Goal: Entertainment & Leisure: Browse casually

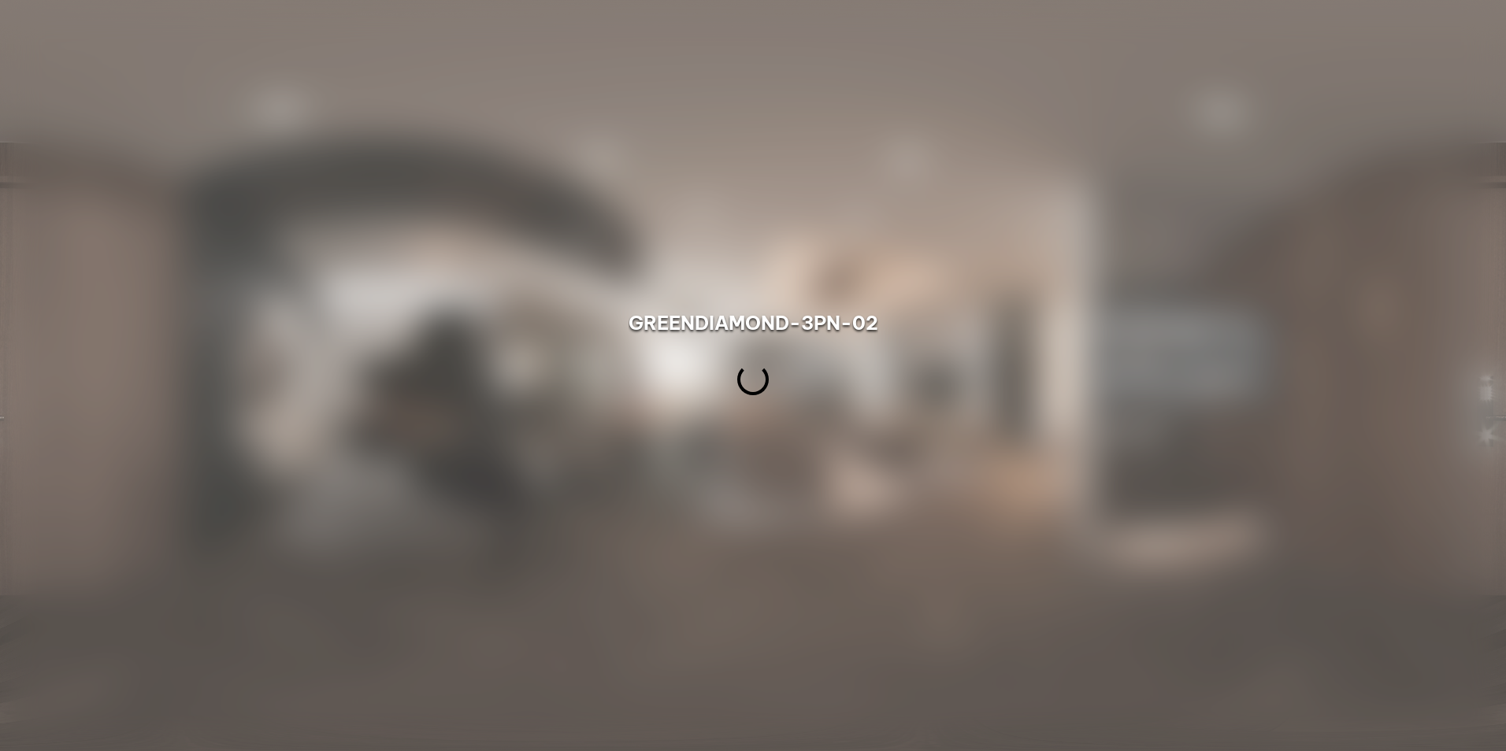
click at [784, 293] on div at bounding box center [753, 375] width 1506 height 751
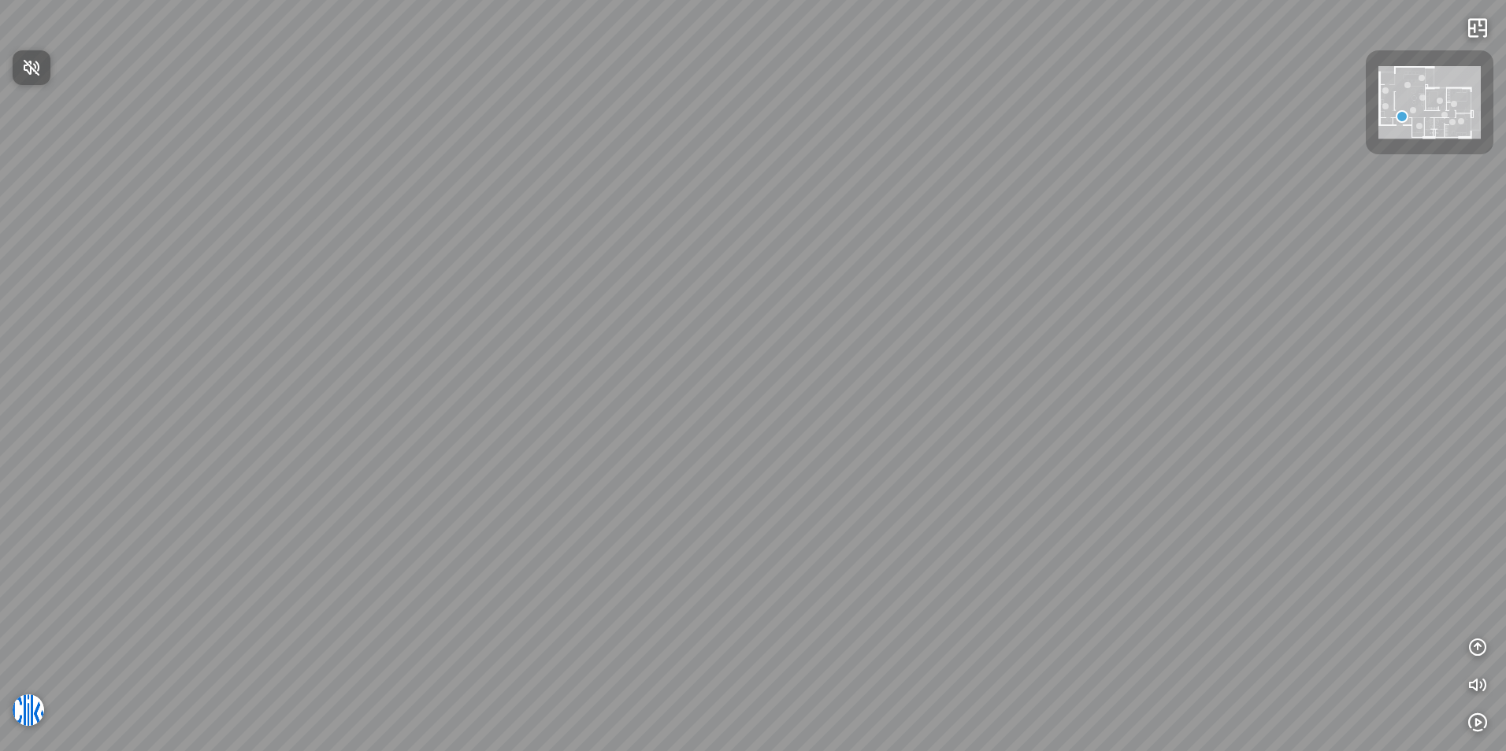
drag, startPoint x: 866, startPoint y: 421, endPoint x: 760, endPoint y: 418, distance: 105.6
click at [762, 419] on div at bounding box center [753, 375] width 1506 height 751
drag, startPoint x: 894, startPoint y: 424, endPoint x: 948, endPoint y: 357, distance: 86.2
click at [964, 356] on div at bounding box center [753, 375] width 1506 height 751
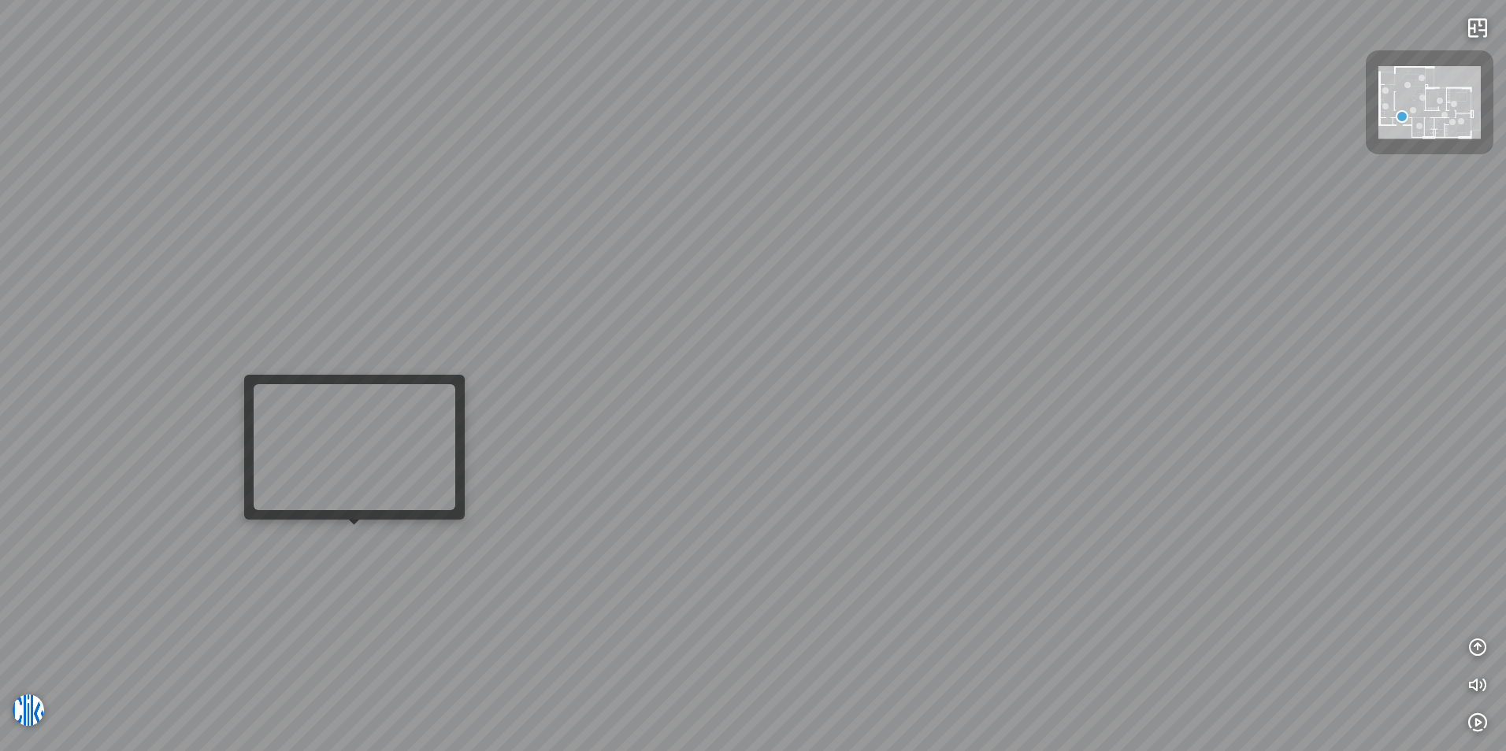
click at [337, 536] on div at bounding box center [753, 375] width 1506 height 751
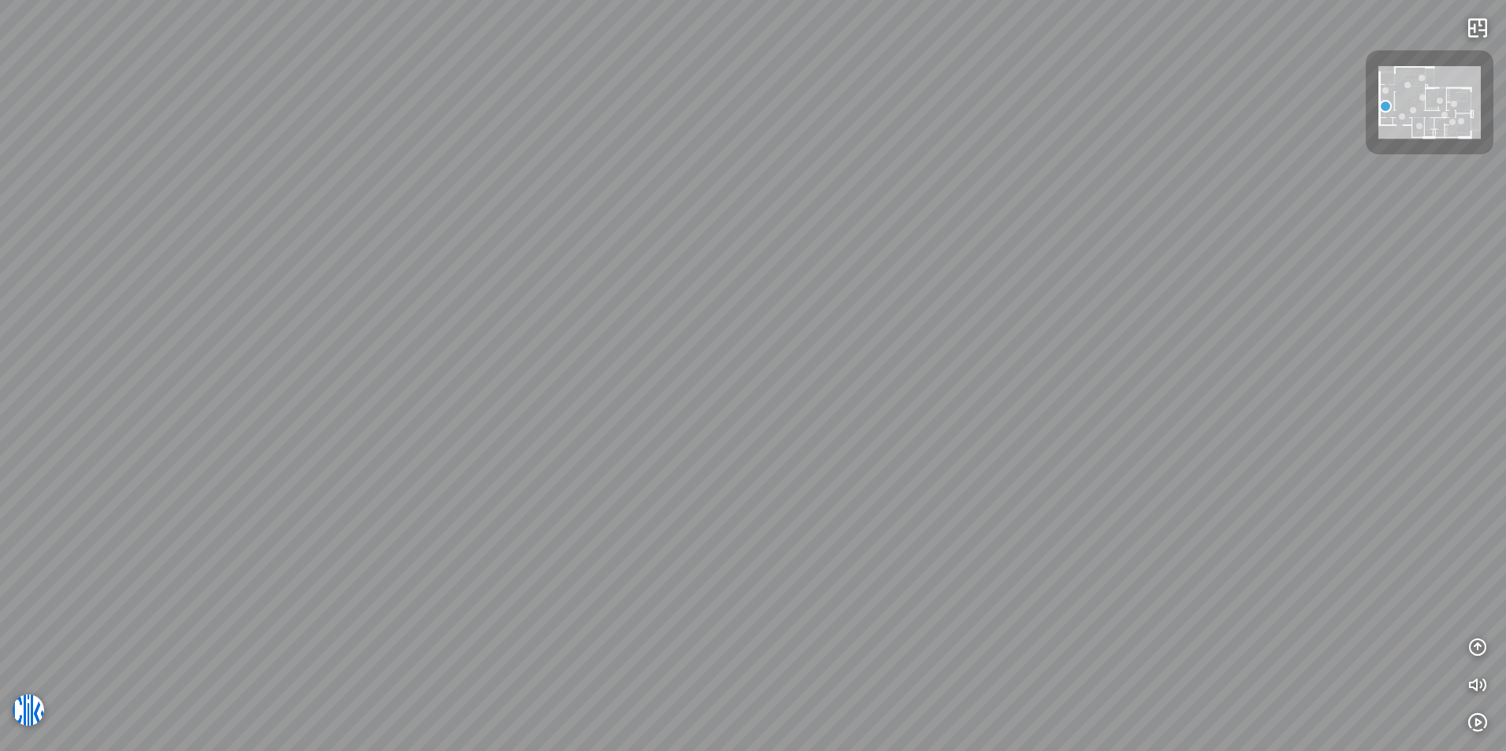
click at [346, 536] on div at bounding box center [753, 375] width 1506 height 751
drag, startPoint x: 609, startPoint y: 391, endPoint x: 870, endPoint y: 402, distance: 261.7
click at [870, 402] on div at bounding box center [753, 375] width 1506 height 751
drag, startPoint x: 1007, startPoint y: 431, endPoint x: 766, endPoint y: 384, distance: 244.7
click at [766, 384] on div at bounding box center [753, 375] width 1506 height 751
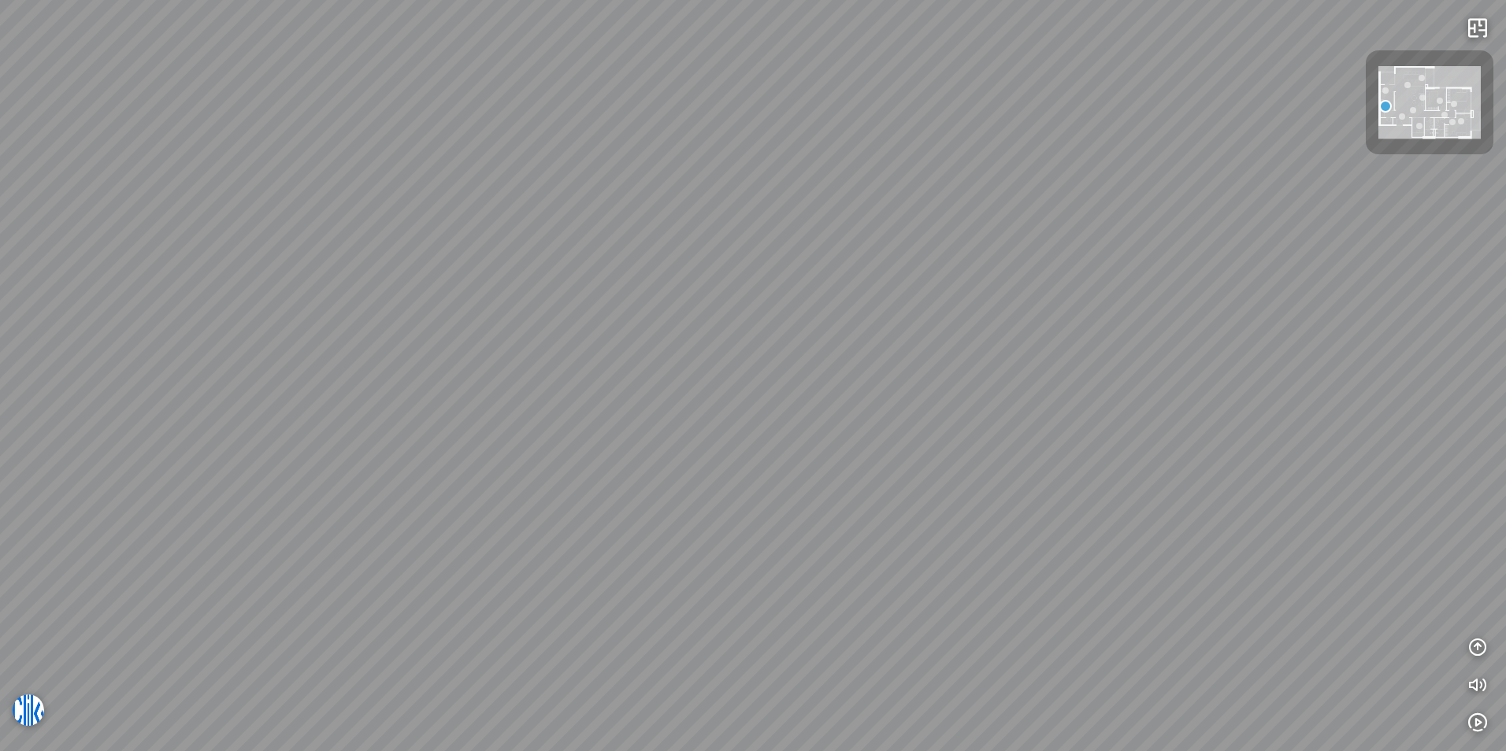
drag, startPoint x: 848, startPoint y: 436, endPoint x: 666, endPoint y: 413, distance: 184.1
click at [666, 413] on div at bounding box center [753, 375] width 1506 height 751
drag, startPoint x: 645, startPoint y: 382, endPoint x: 805, endPoint y: 379, distance: 159.9
click at [805, 379] on div at bounding box center [753, 375] width 1506 height 751
drag, startPoint x: 774, startPoint y: 390, endPoint x: 358, endPoint y: 362, distance: 416.8
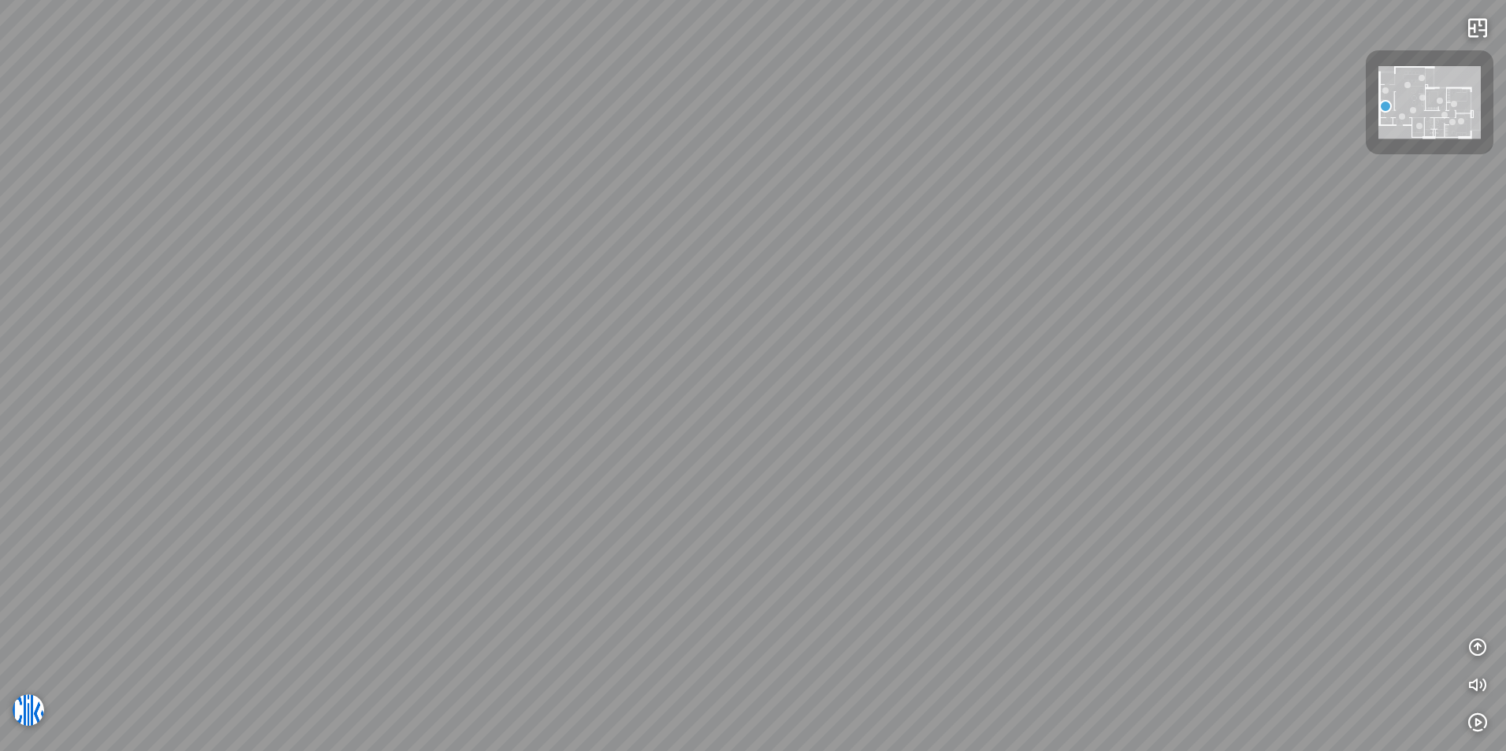
click at [385, 365] on div at bounding box center [753, 375] width 1506 height 751
drag, startPoint x: 824, startPoint y: 364, endPoint x: 658, endPoint y: 601, distance: 289.1
click at [658, 601] on div at bounding box center [753, 375] width 1506 height 751
drag, startPoint x: 657, startPoint y: 458, endPoint x: 888, endPoint y: 265, distance: 300.9
click at [888, 265] on div at bounding box center [753, 375] width 1506 height 751
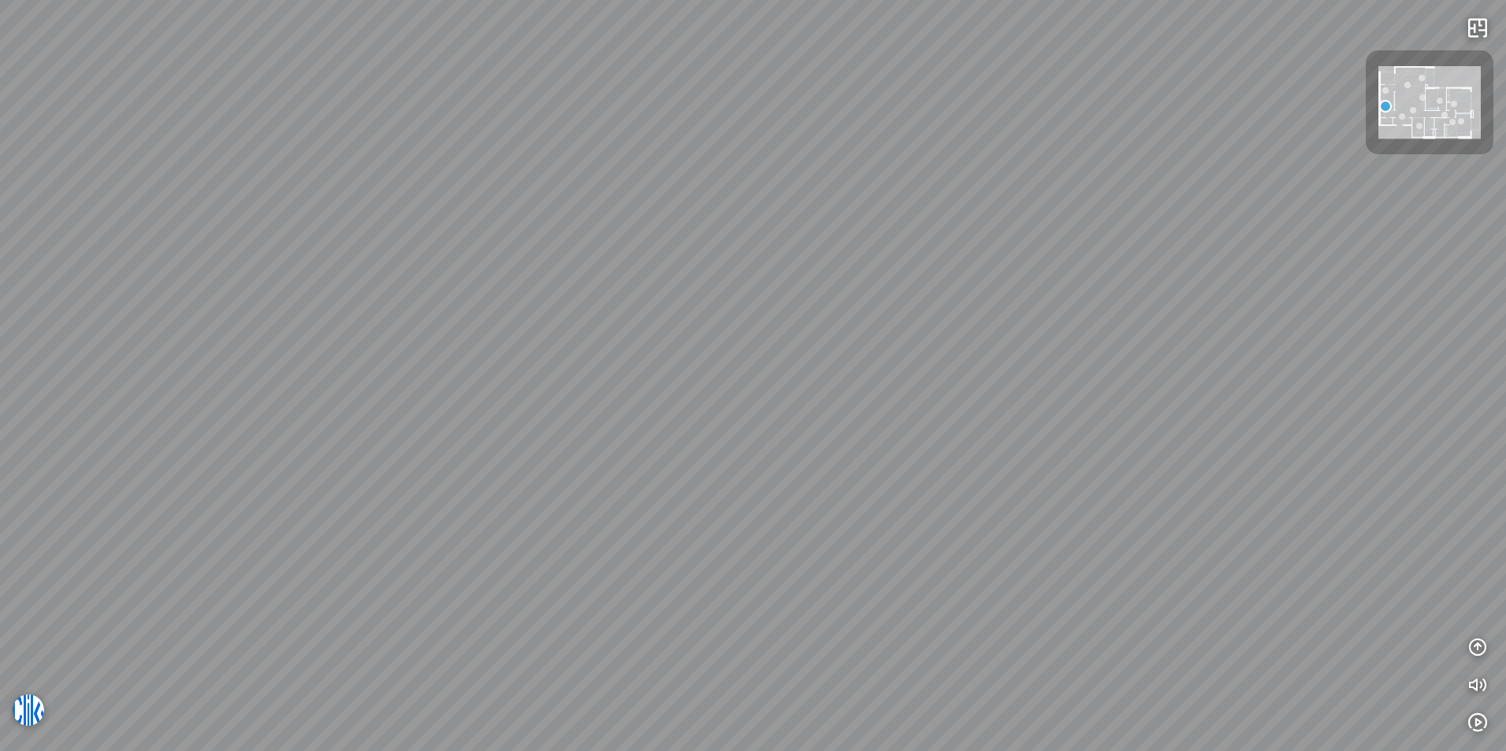
drag, startPoint x: 547, startPoint y: 354, endPoint x: 958, endPoint y: 336, distance: 411.5
click at [951, 336] on div at bounding box center [753, 375] width 1506 height 751
drag, startPoint x: 750, startPoint y: 347, endPoint x: 844, endPoint y: 353, distance: 93.9
click at [844, 353] on div at bounding box center [753, 375] width 1506 height 751
